Goal: Find specific page/section: Find specific page/section

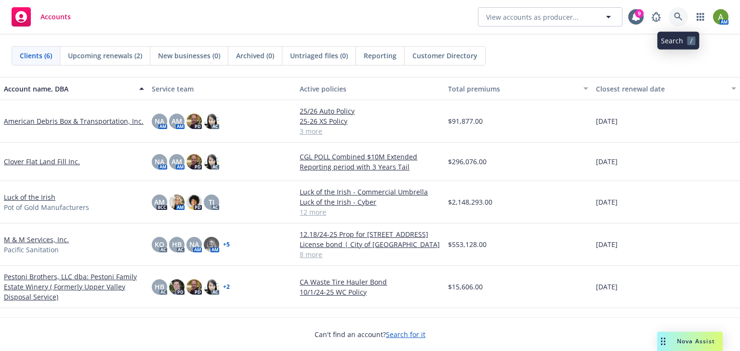
click at [679, 17] on icon at bounding box center [678, 17] width 9 height 9
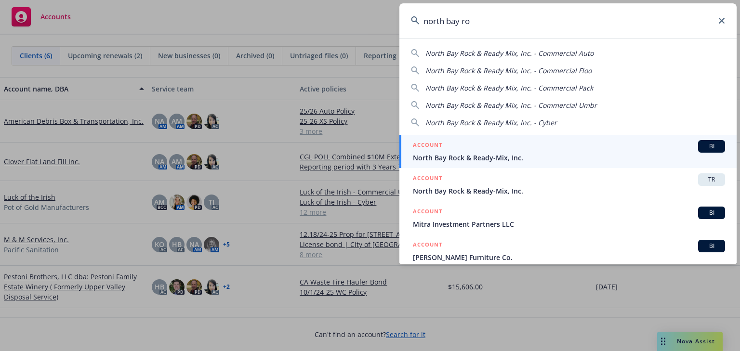
type input "north bay ro"
click at [452, 158] on span "North Bay Rock & Ready-Mix, Inc." at bounding box center [569, 158] width 312 height 10
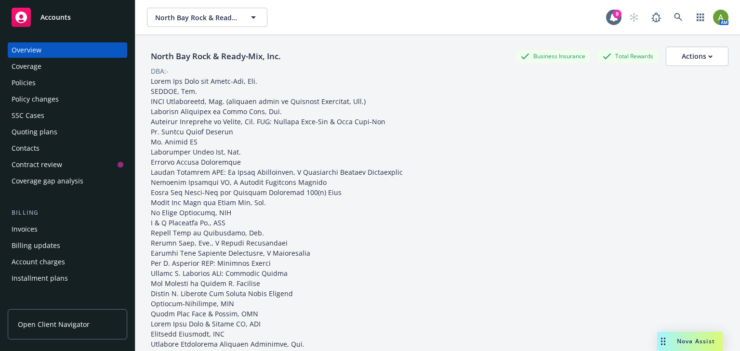
click at [50, 53] on div "Overview" at bounding box center [68, 49] width 112 height 15
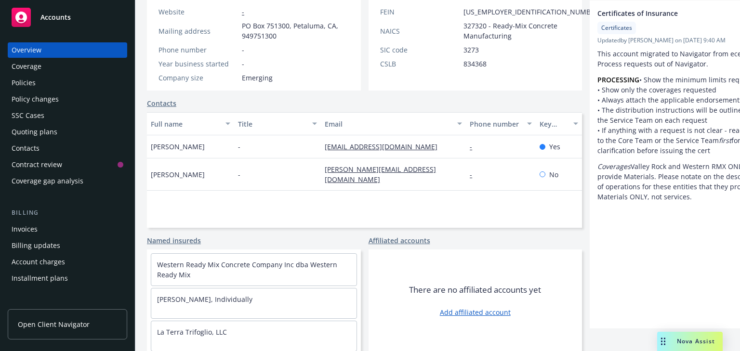
scroll to position [480, 0]
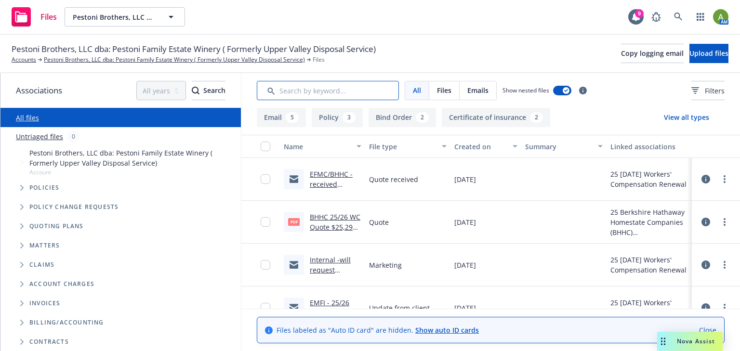
click at [343, 94] on input "Search by keyword..." at bounding box center [328, 90] width 142 height 19
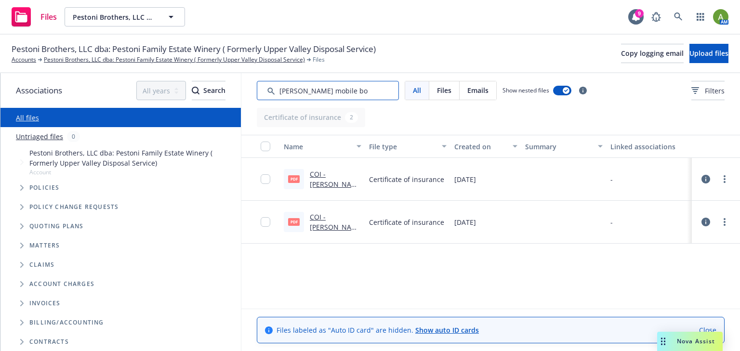
type input "[PERSON_NAME] mobile bo"
click at [326, 187] on link "COI - [PERSON_NAME] Mobile Bottling, L.P - Pestoni Brothers, LLC dba: Pestoni F…" at bounding box center [335, 230] width 51 height 120
click at [335, 182] on link "COI - [PERSON_NAME] Mobile Bottling, L.P - Pestoni Brothers, LLC dba: Pestoni F…" at bounding box center [335, 230] width 51 height 120
click at [54, 228] on span "Quoting plans" at bounding box center [56, 227] width 54 height 6
click at [22, 227] on icon "Tree Example" at bounding box center [21, 227] width 3 height 6
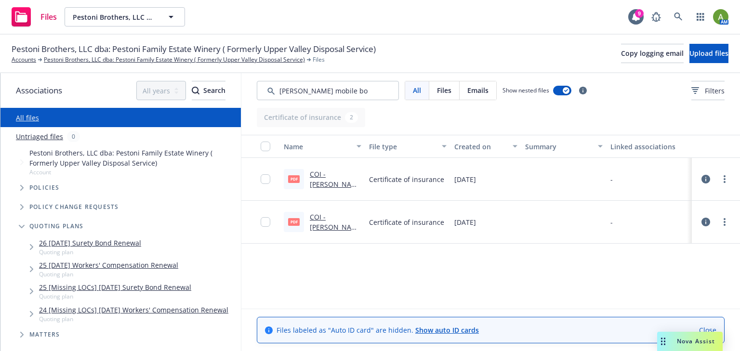
click at [63, 269] on link "25 [DATE] Workers' Compensation Renewal" at bounding box center [108, 265] width 139 height 10
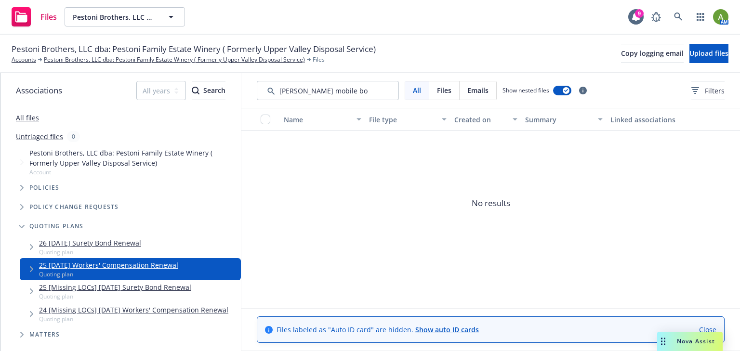
click at [34, 267] on span "Tree Example" at bounding box center [31, 269] width 15 height 15
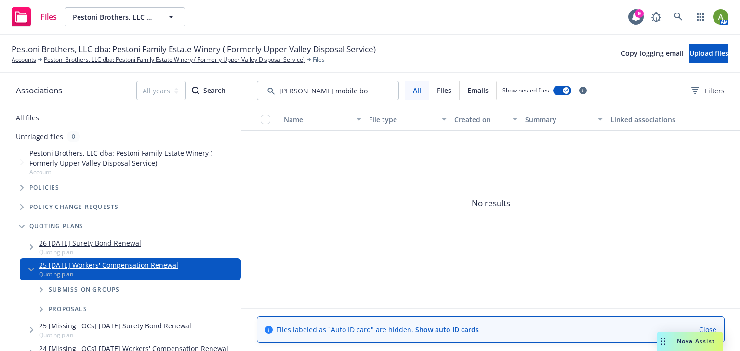
click at [54, 266] on link "25 [DATE] Workers' Compensation Renewal" at bounding box center [108, 265] width 139 height 10
